Goal: Task Accomplishment & Management: Manage account settings

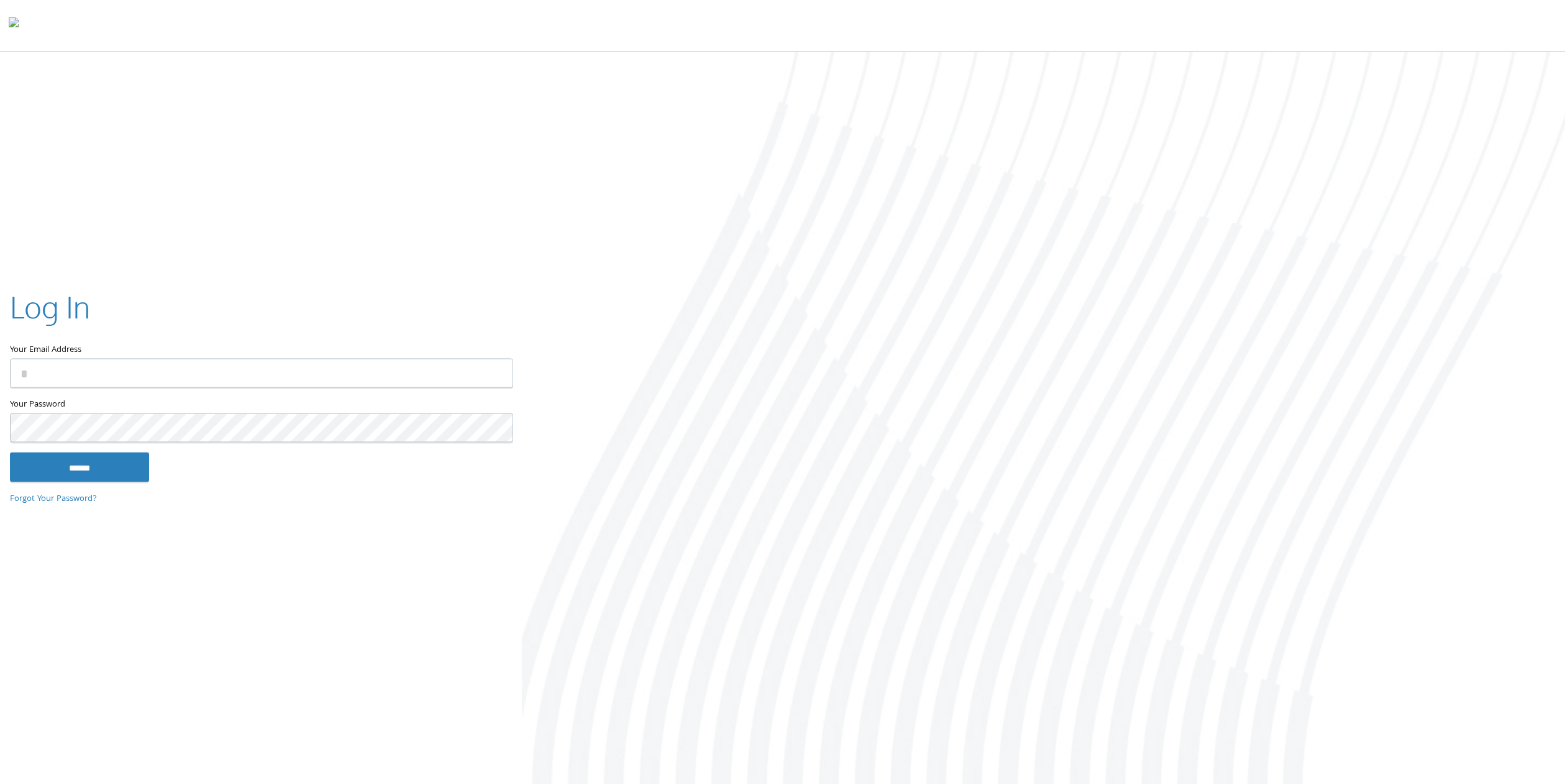
type input "**********"
click at [104, 463] on input "******" at bounding box center [79, 467] width 139 height 30
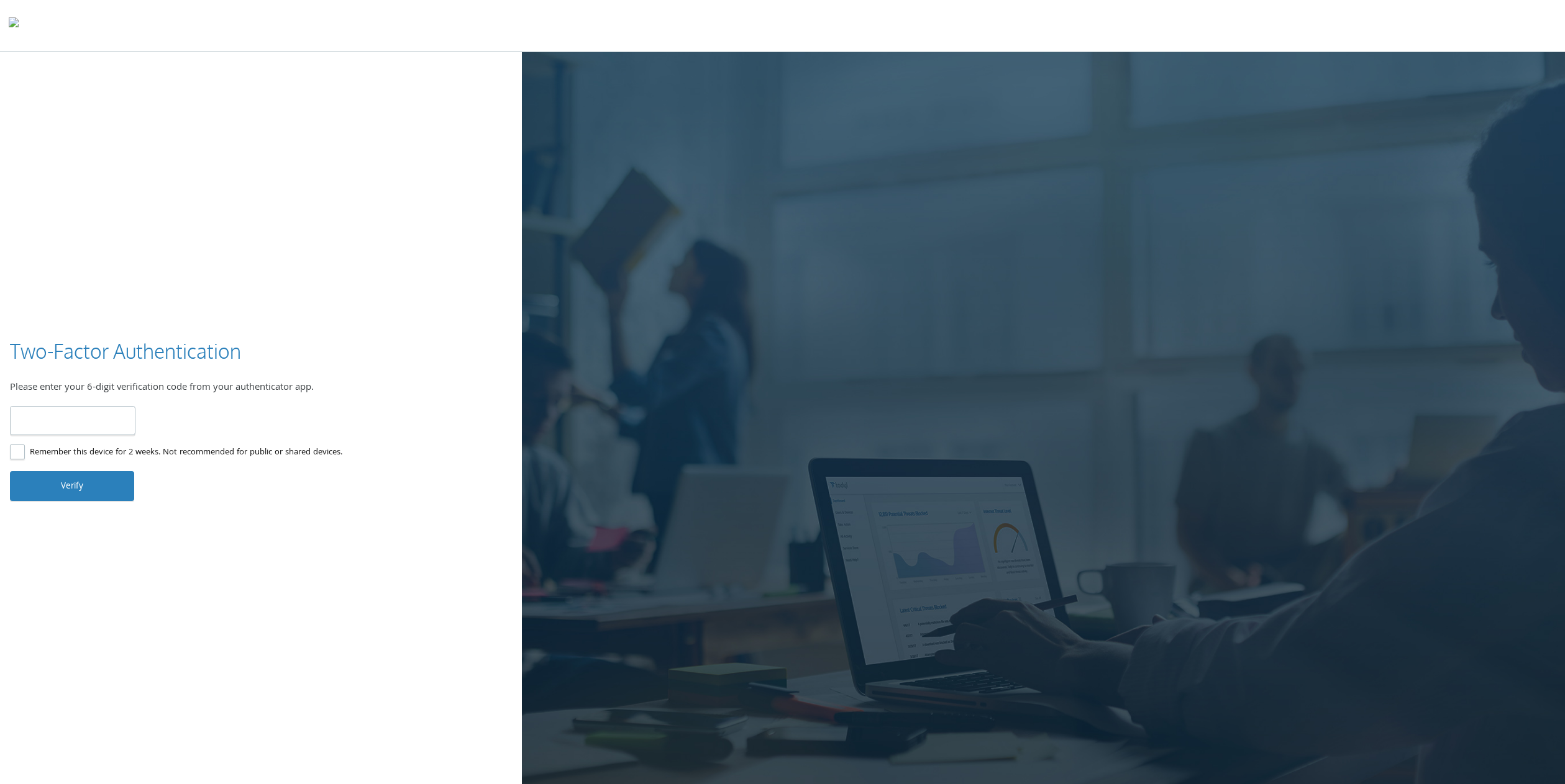
type input "******"
